Goal: Navigation & Orientation: Find specific page/section

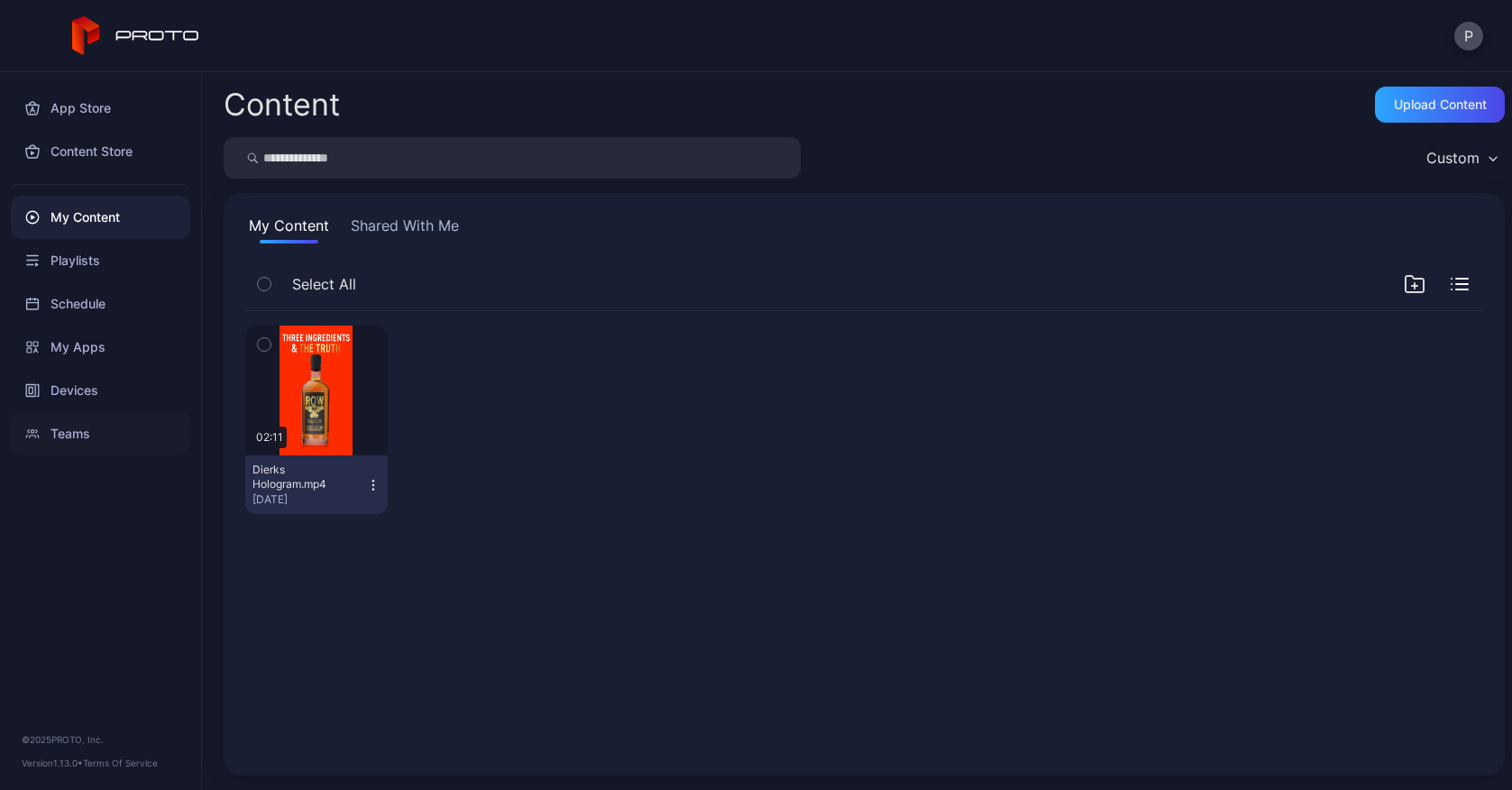
click at [127, 416] on div "Teams" at bounding box center [100, 433] width 179 height 43
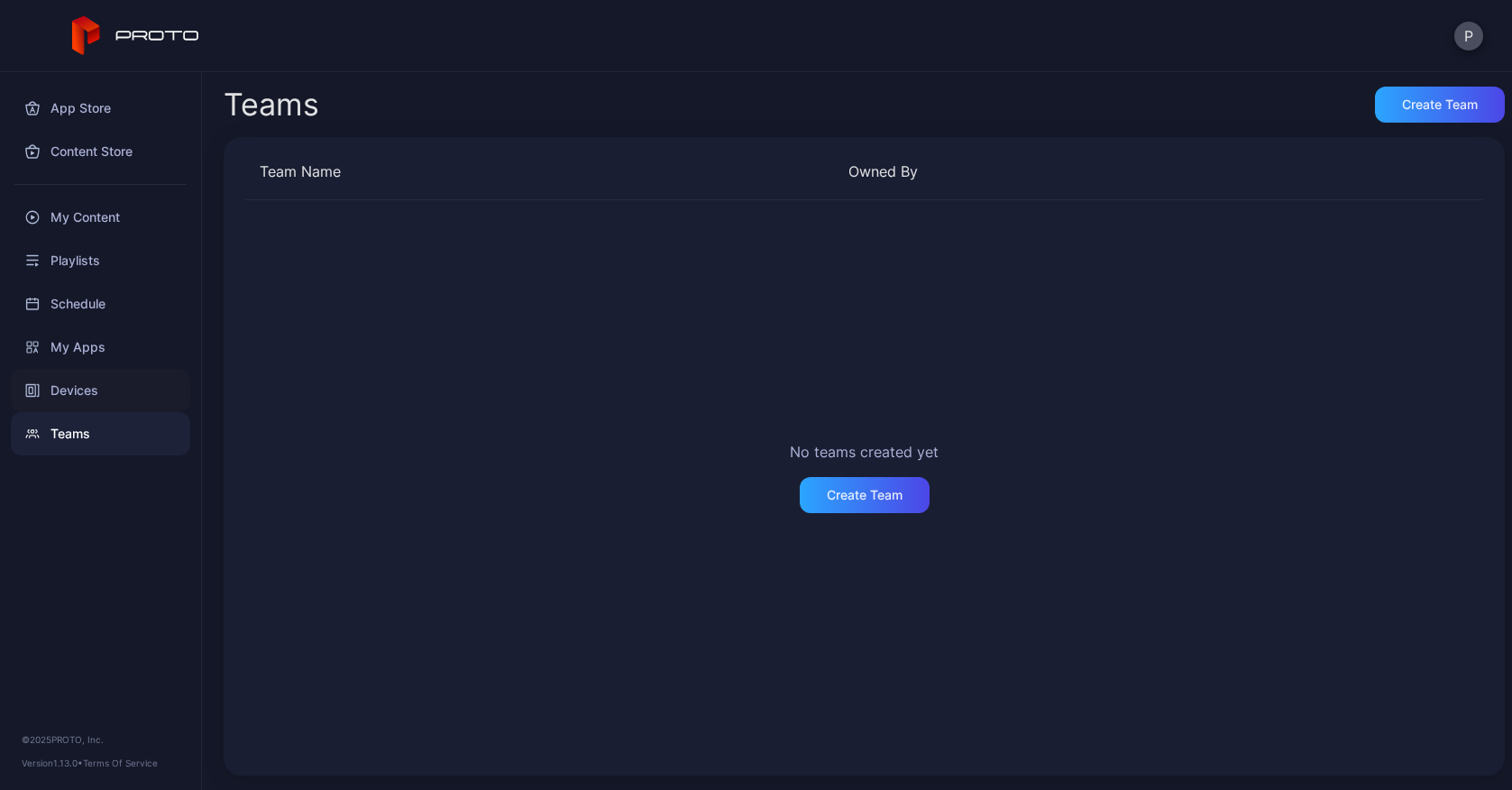
click at [115, 369] on div "Devices" at bounding box center [100, 390] width 179 height 43
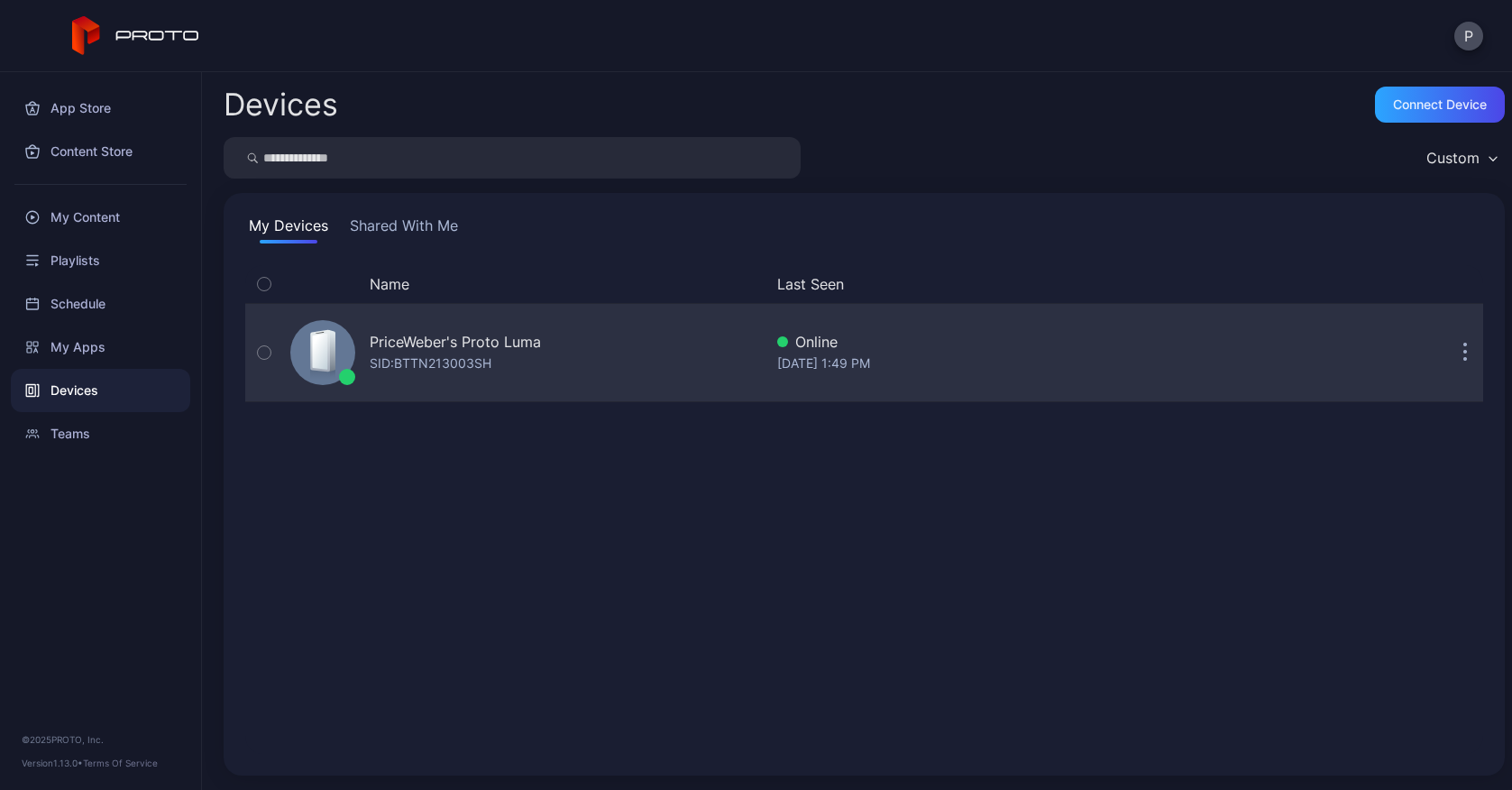
click at [1449, 367] on button "button" at bounding box center [1465, 353] width 36 height 36
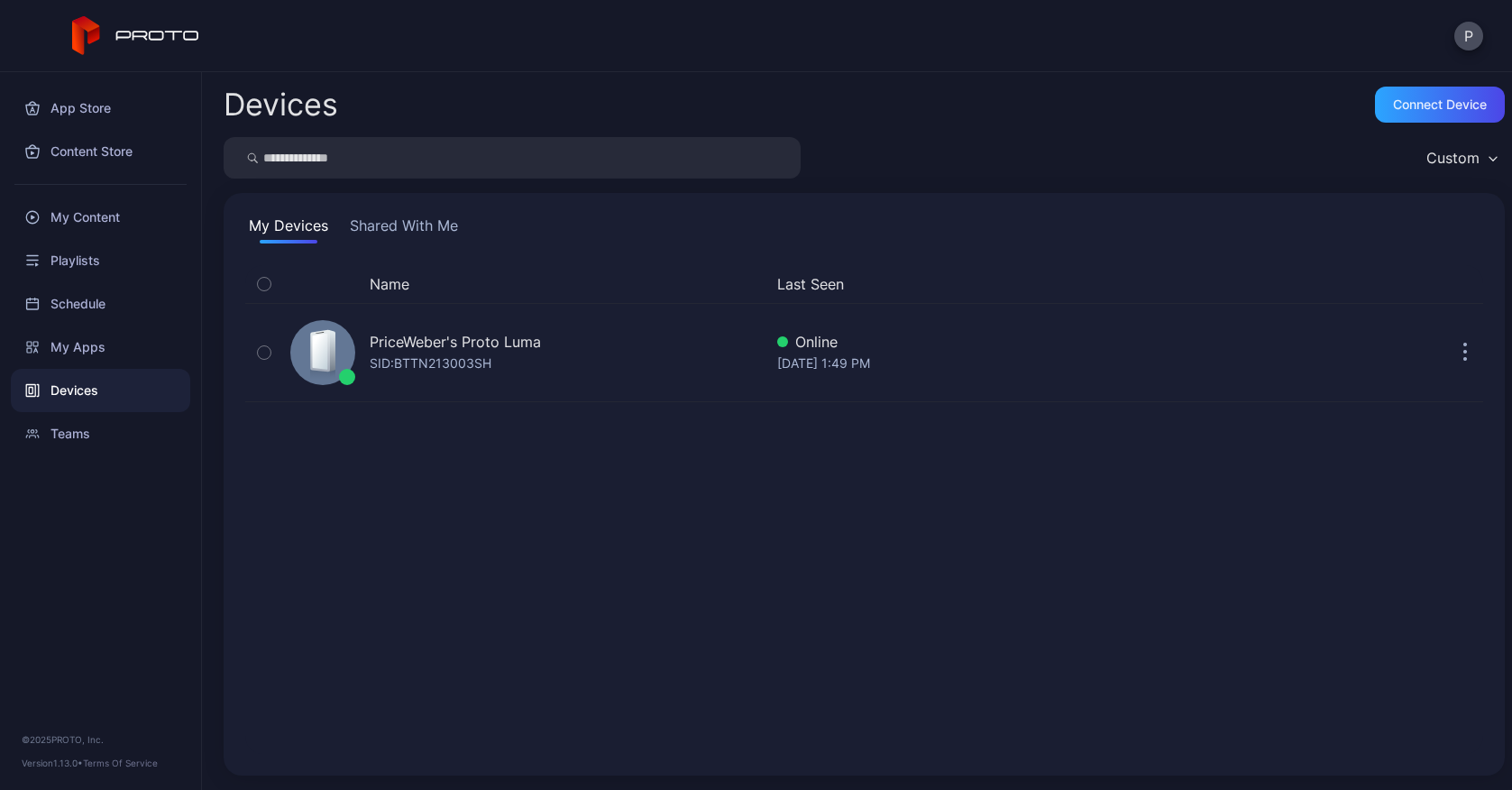
click at [854, 454] on div "Name Last Seen PriceWeber's Proto [PERSON_NAME]: BTTN213003SH Online [DATE] 1:4…" at bounding box center [864, 509] width 1238 height 489
click at [1427, 149] on div "Custom" at bounding box center [1453, 157] width 53 height 18
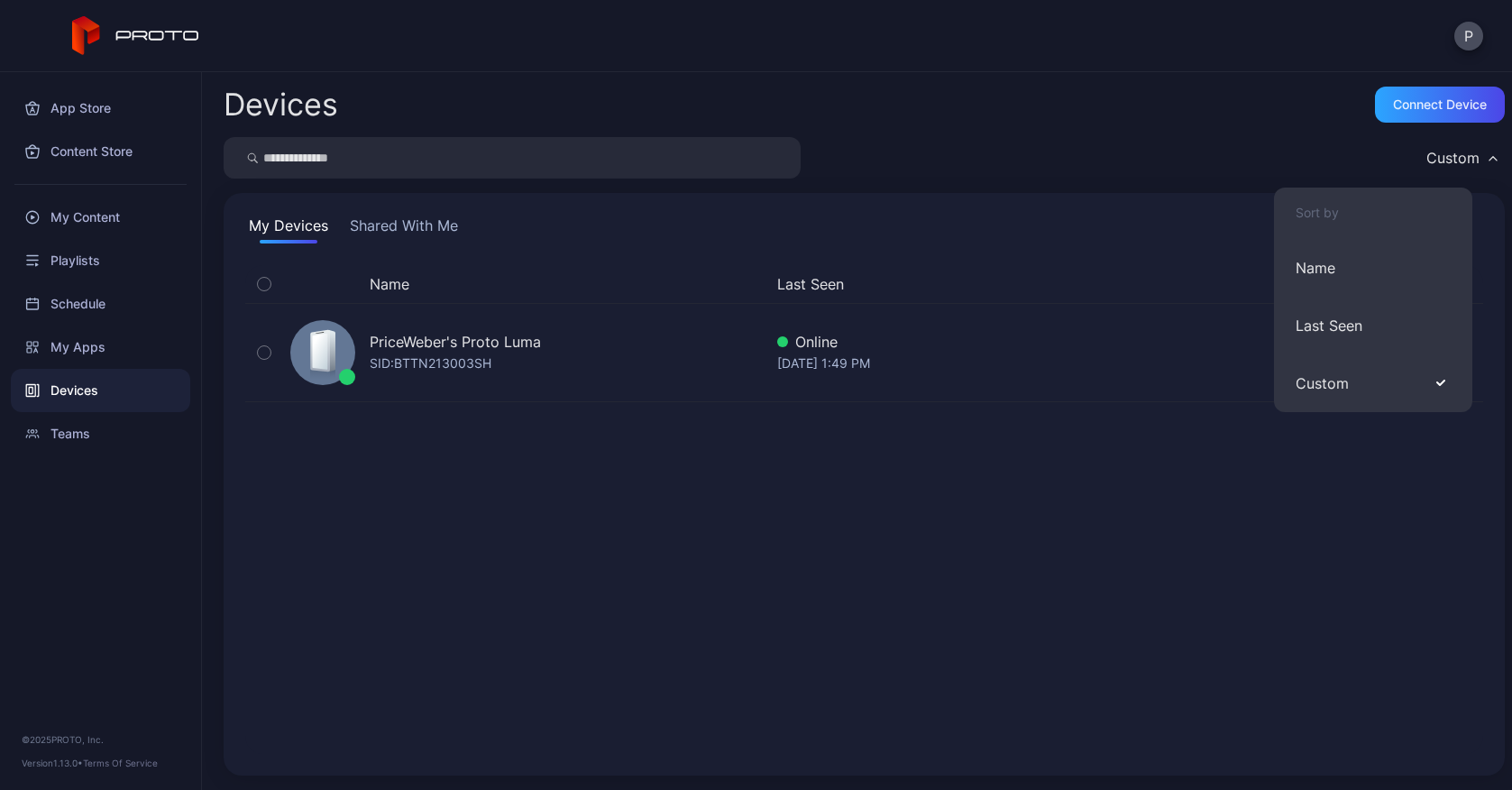
click at [1427, 156] on div "Custom" at bounding box center [1453, 157] width 53 height 18
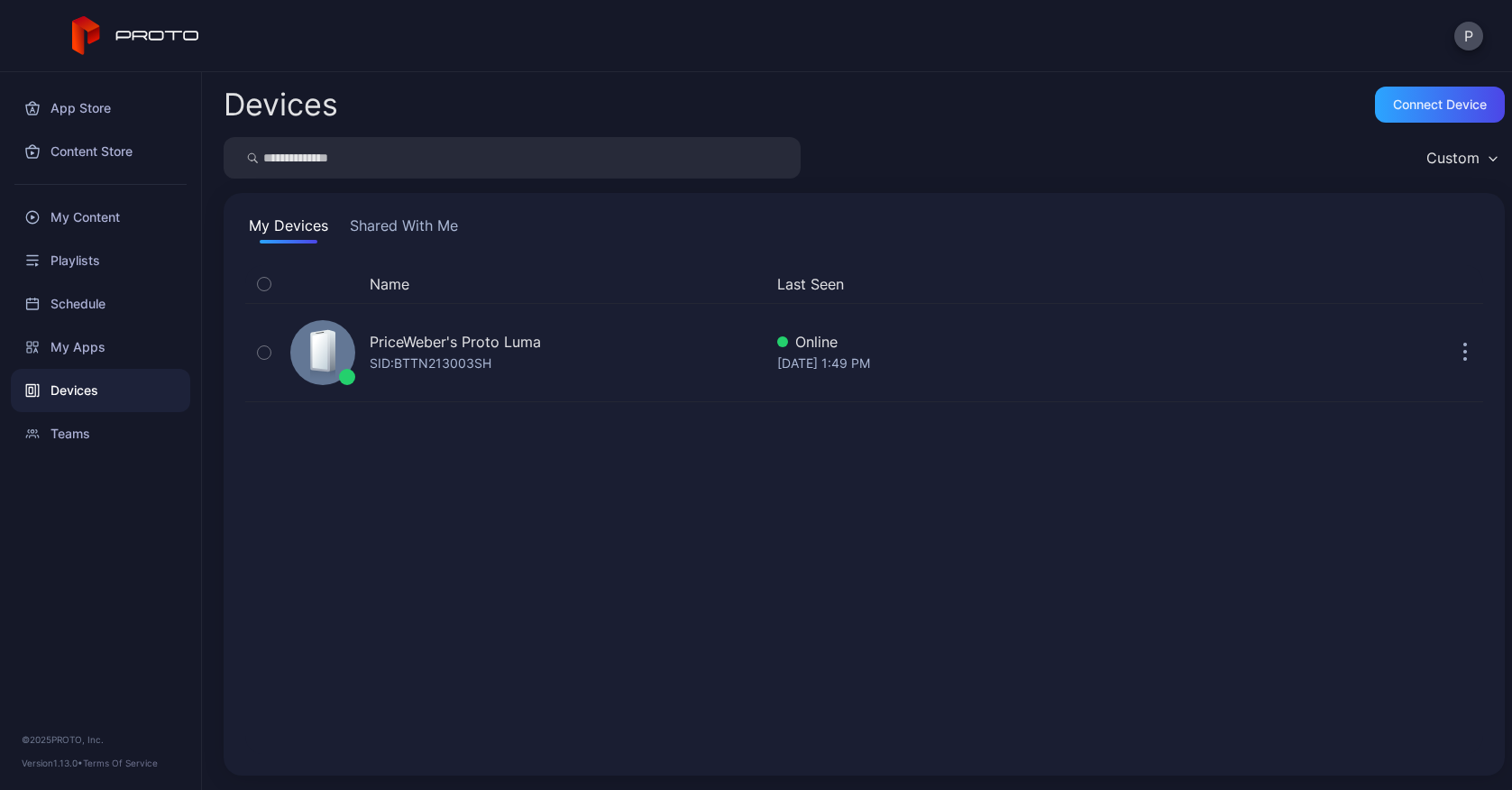
click at [81, 535] on div "App Store Content Store My Content Playlists Schedule My Apps Devices Teams © 2…" at bounding box center [101, 430] width 202 height 717
